Goal: Information Seeking & Learning: Find specific fact

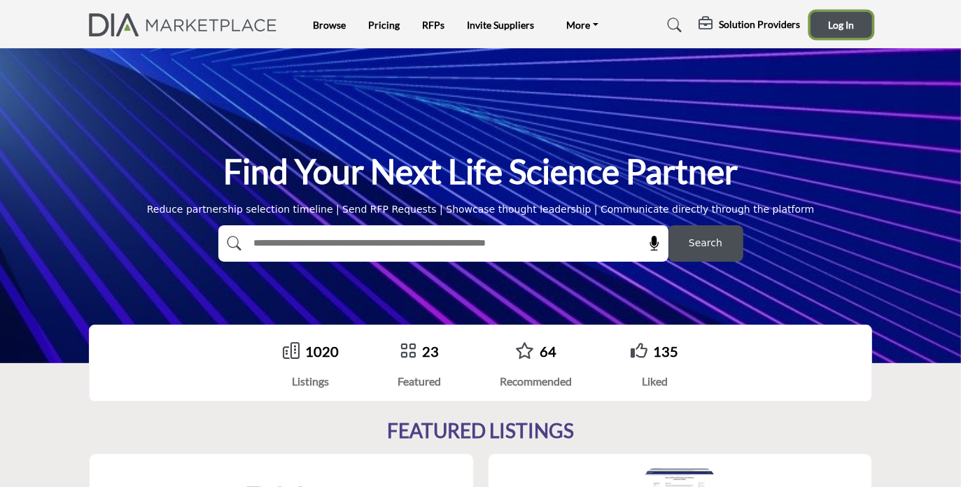
click at [849, 20] on span "Log In" at bounding box center [842, 25] width 26 height 12
click at [676, 15] on link at bounding box center [673, 25] width 37 height 22
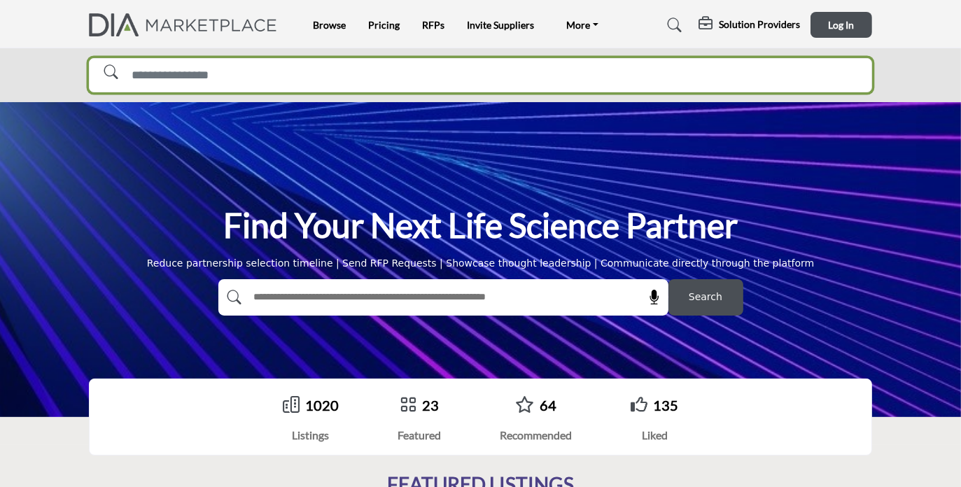
click at [286, 76] on input "Search Solutions" at bounding box center [480, 75] width 783 height 35
type input "*****"
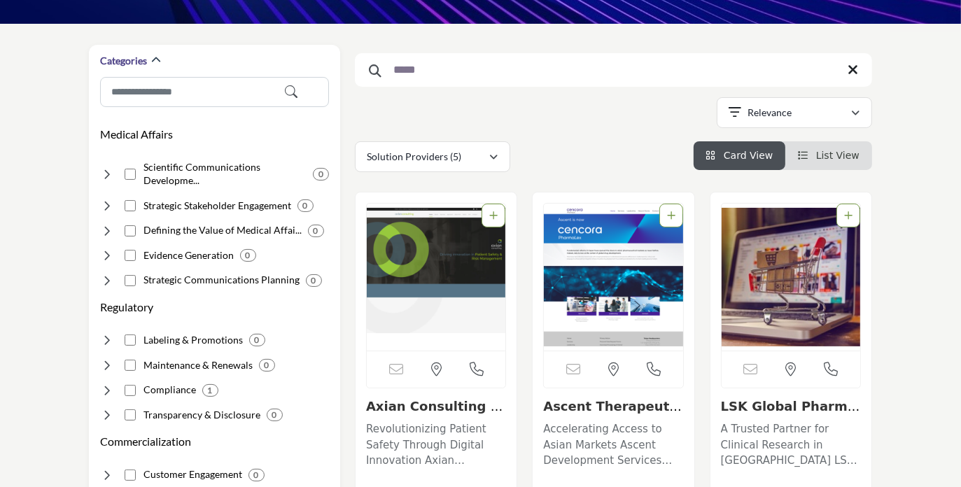
scroll to position [169, 0]
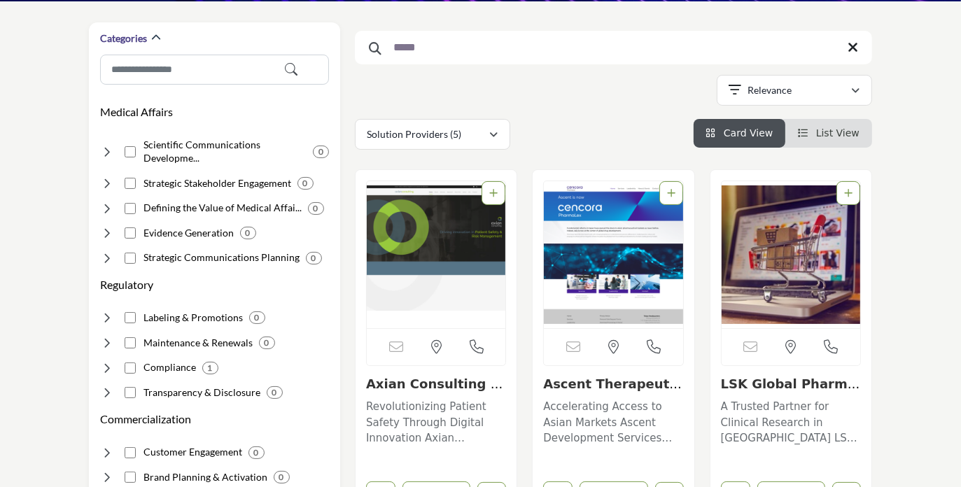
click at [443, 246] on img "Open Listing in new tab" at bounding box center [436, 254] width 139 height 147
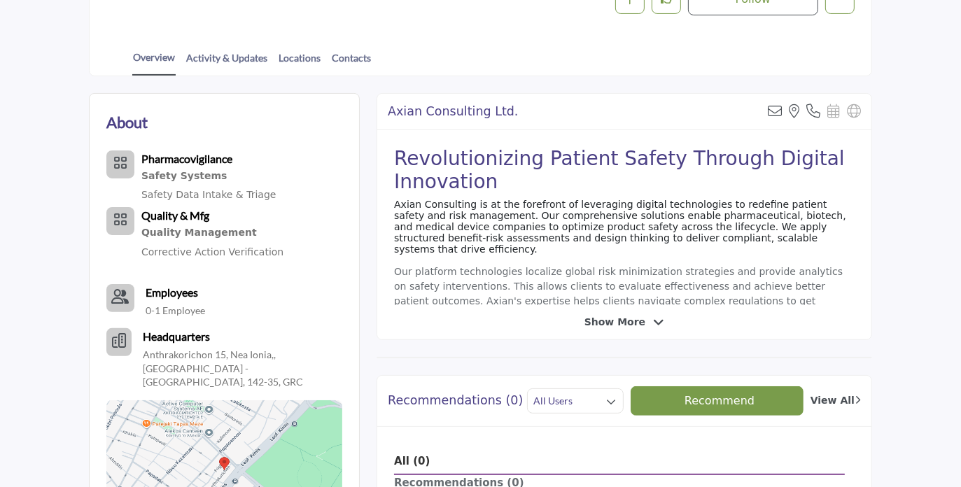
scroll to position [298, 0]
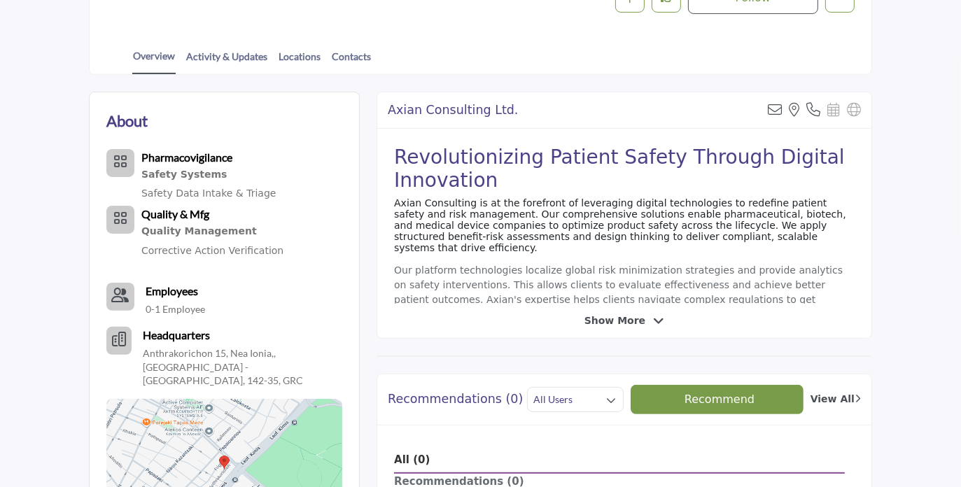
click at [625, 324] on span "Show More" at bounding box center [615, 321] width 61 height 15
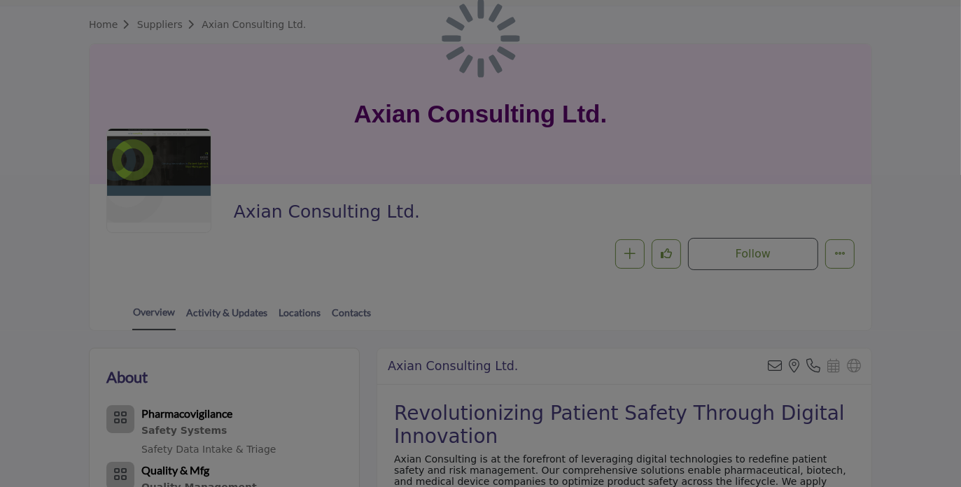
scroll to position [38, 0]
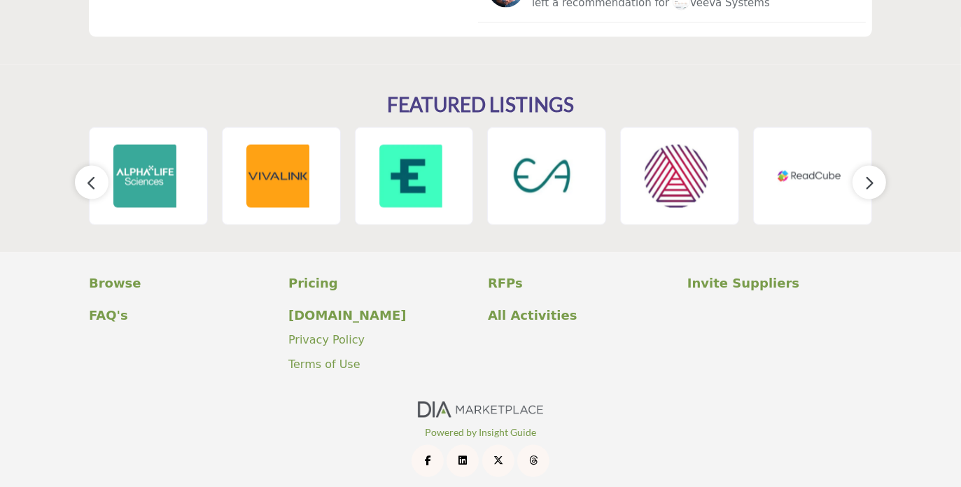
scroll to position [2119, 0]
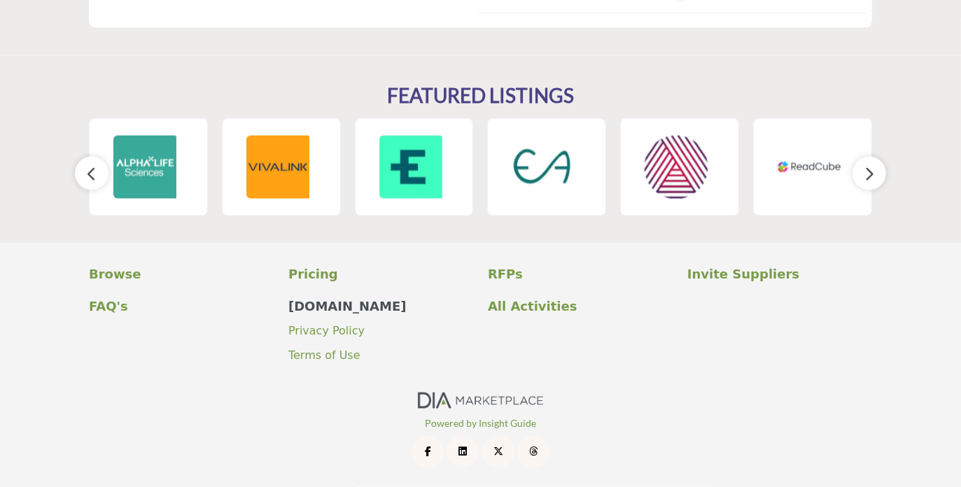
click at [331, 309] on p "[DOMAIN_NAME]" at bounding box center [380, 307] width 185 height 19
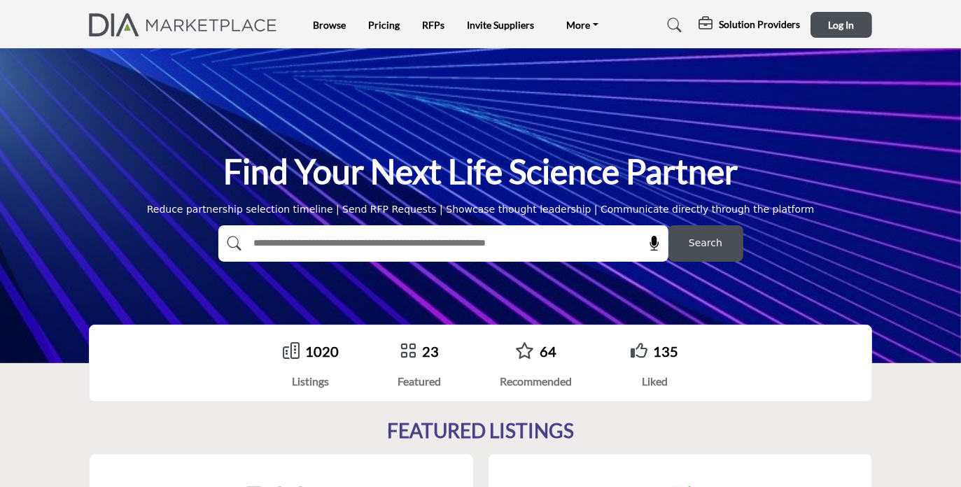
click at [679, 22] on icon at bounding box center [676, 25] width 14 height 14
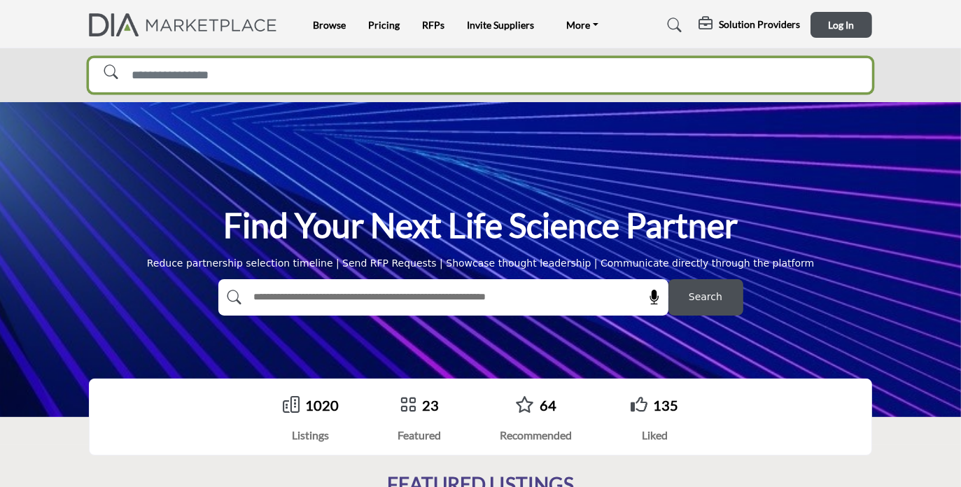
click at [201, 74] on input "Search Solutions" at bounding box center [480, 75] width 783 height 35
type input "*******"
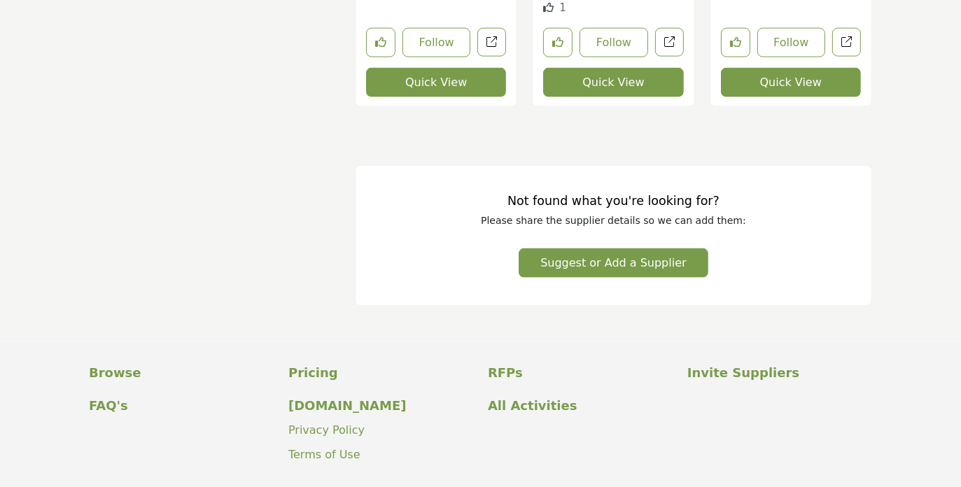
scroll to position [25933, 0]
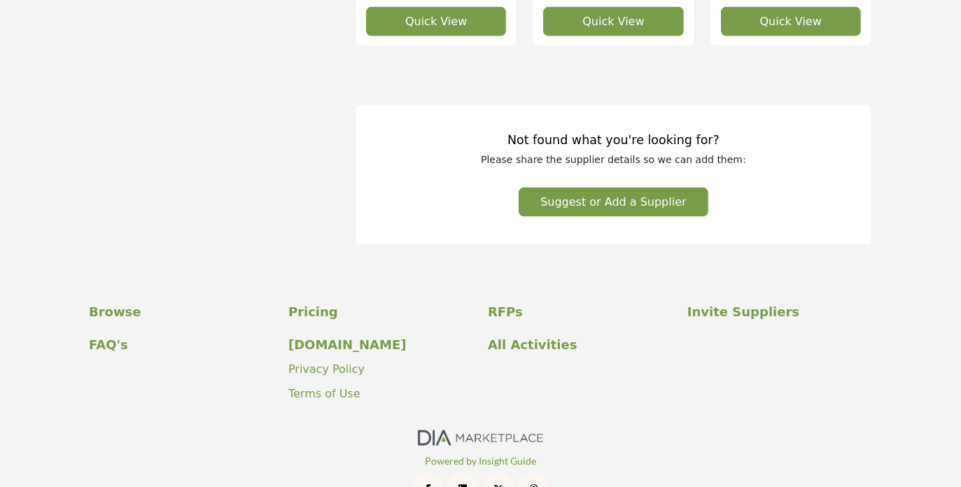
click at [468, 431] on img at bounding box center [481, 438] width 126 height 15
click at [463, 455] on link "Powered by Insight Guide" at bounding box center [480, 461] width 111 height 12
